Goal: Transaction & Acquisition: Purchase product/service

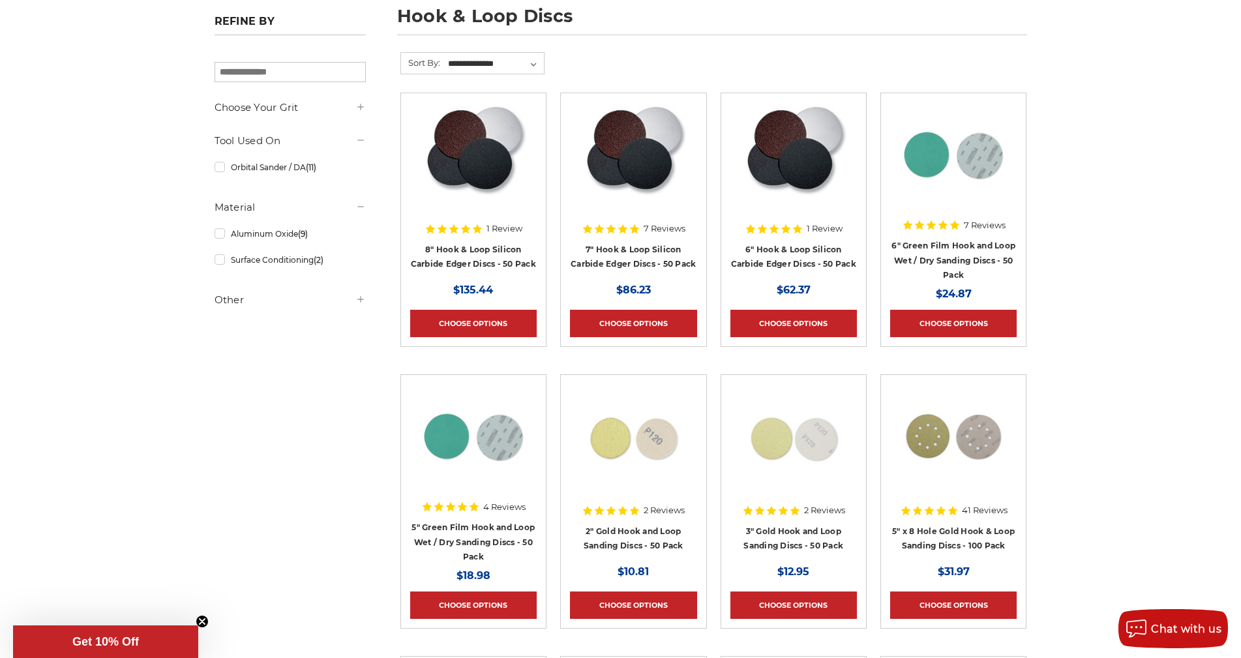
click at [537, 198] on div at bounding box center [473, 165] width 127 height 127
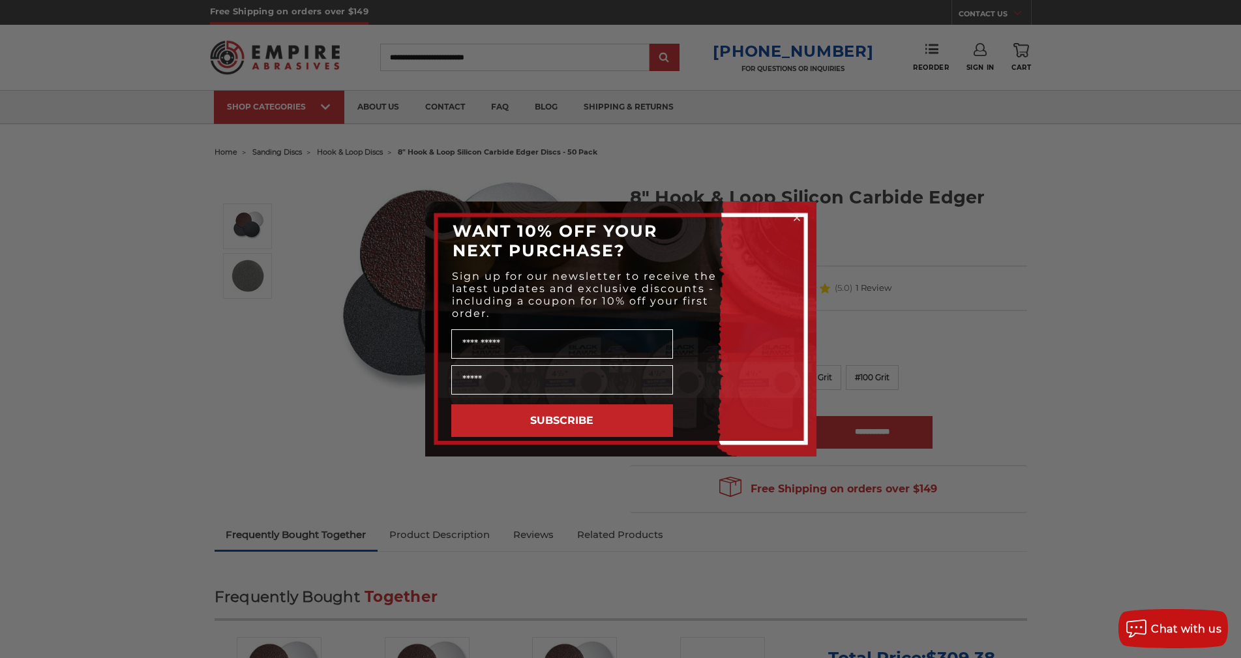
click at [798, 215] on circle "Close dialog" at bounding box center [797, 218] width 12 height 12
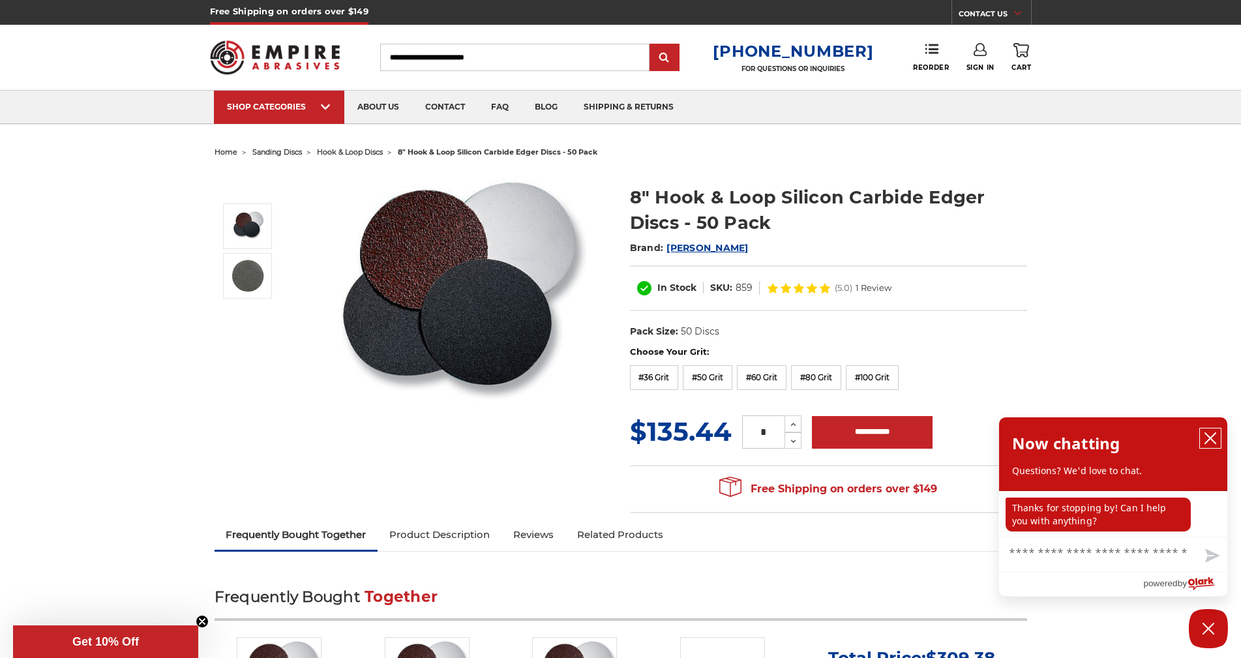
click at [1207, 439] on icon "close chatbox" at bounding box center [1210, 438] width 13 height 13
